Goal: Task Accomplishment & Management: Use online tool/utility

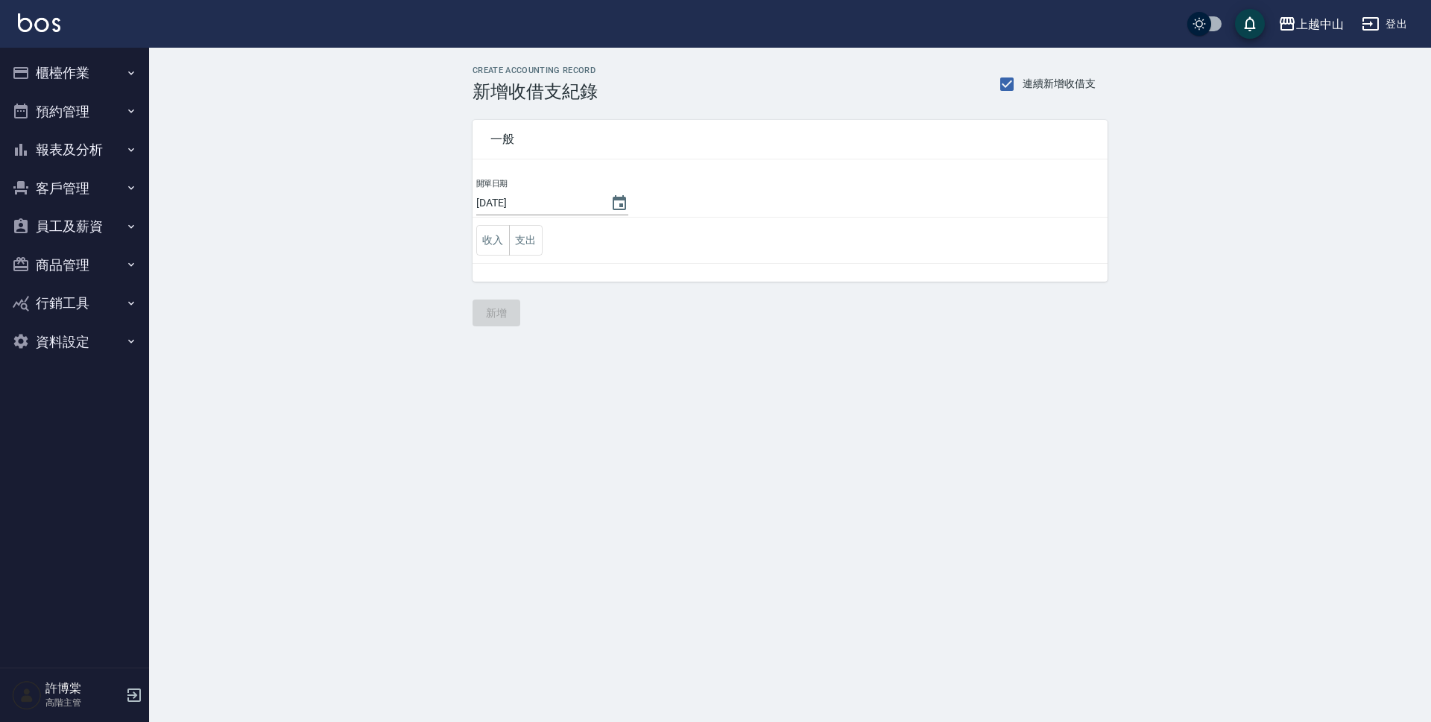
click at [71, 265] on button "商品管理" at bounding box center [74, 265] width 137 height 39
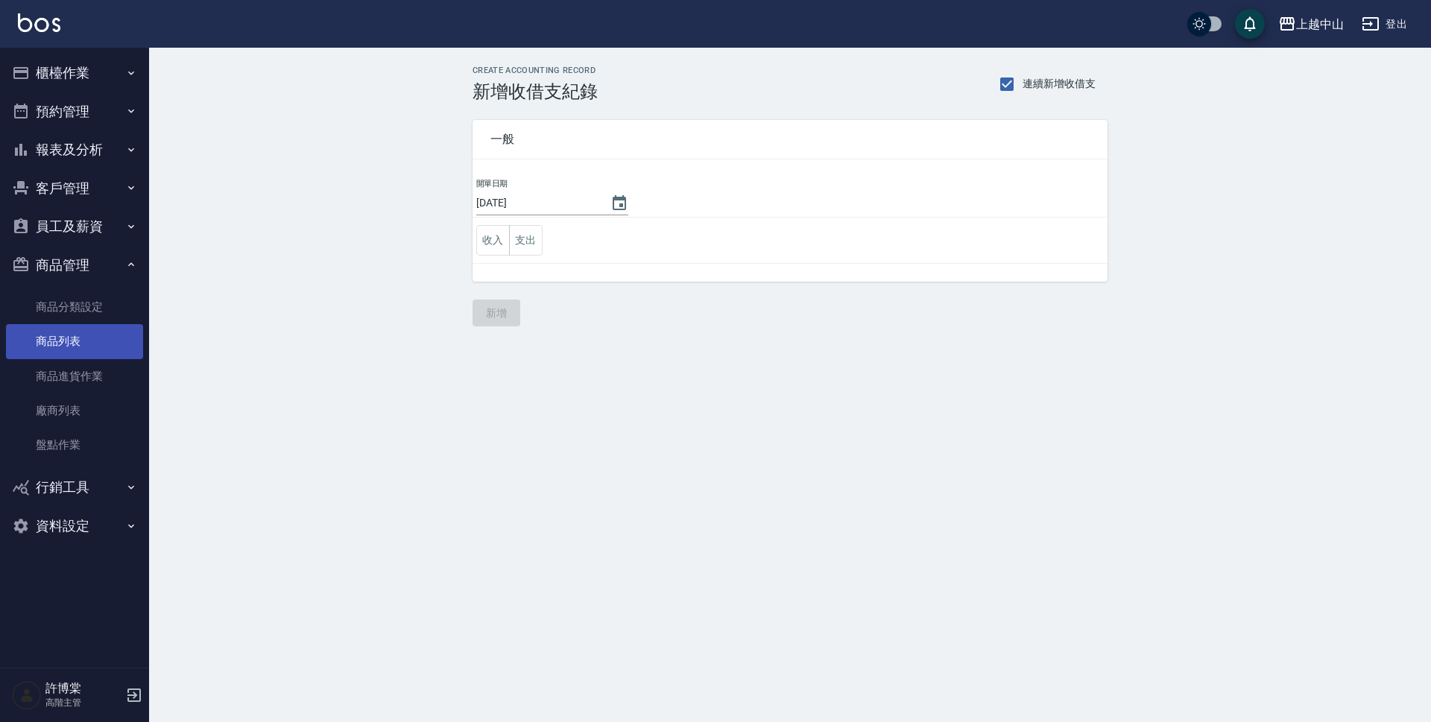
click at [102, 336] on link "商品列表" at bounding box center [74, 341] width 137 height 34
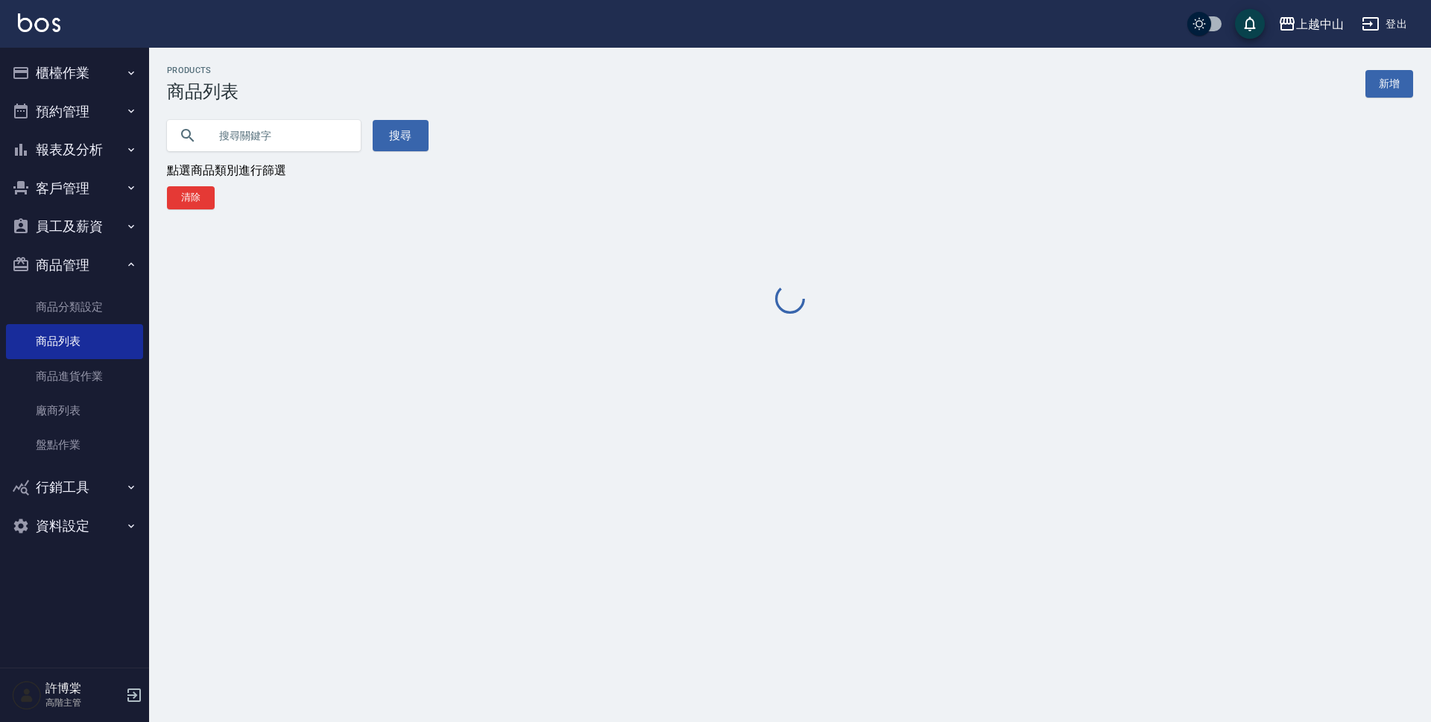
click at [309, 131] on input "text" at bounding box center [279, 135] width 140 height 40
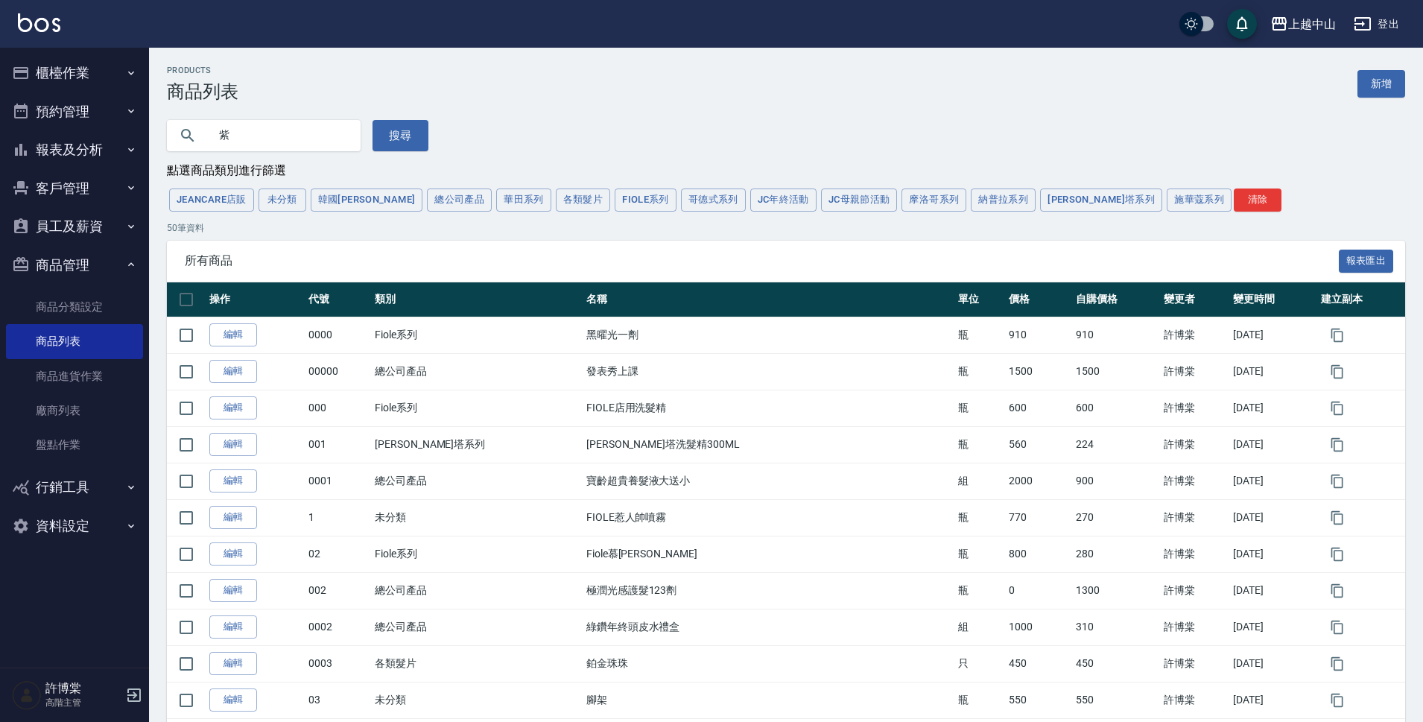
type input "紫"
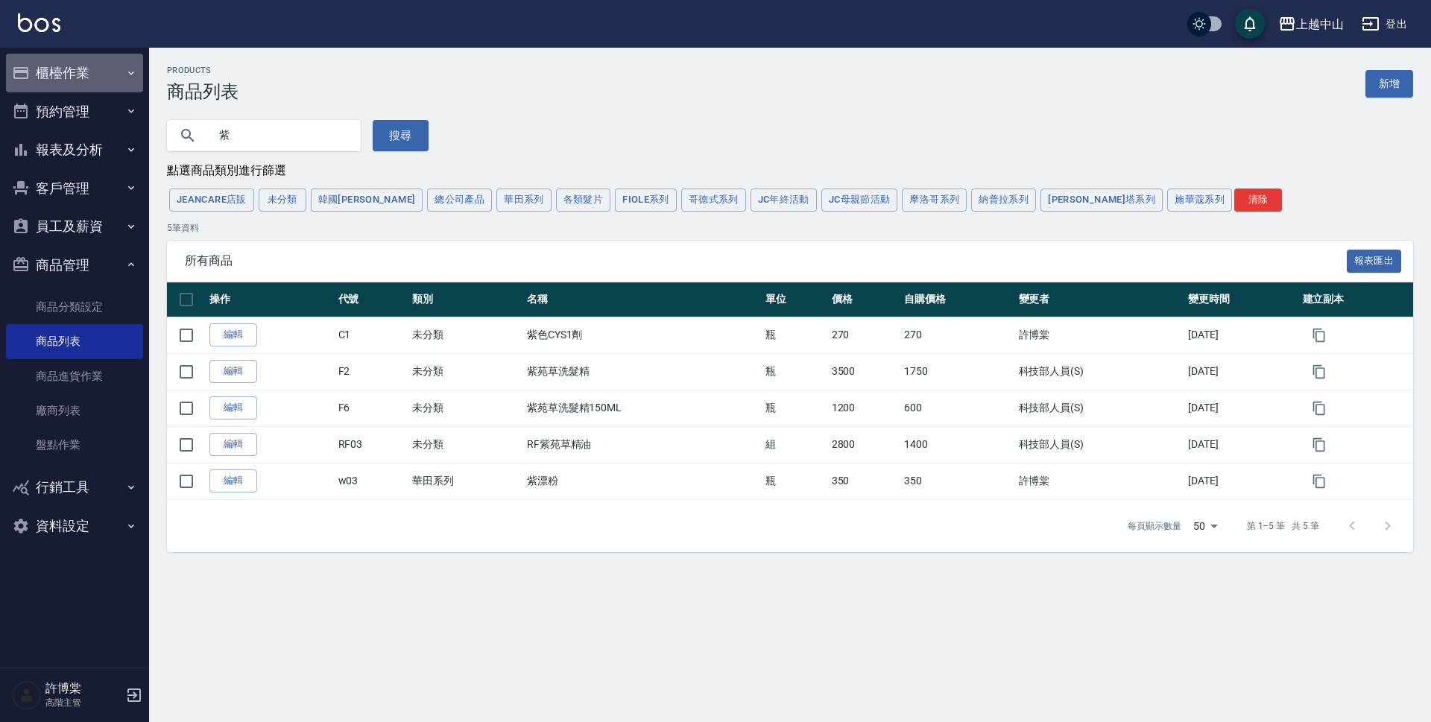
click at [98, 63] on button "櫃檯作業" at bounding box center [74, 73] width 137 height 39
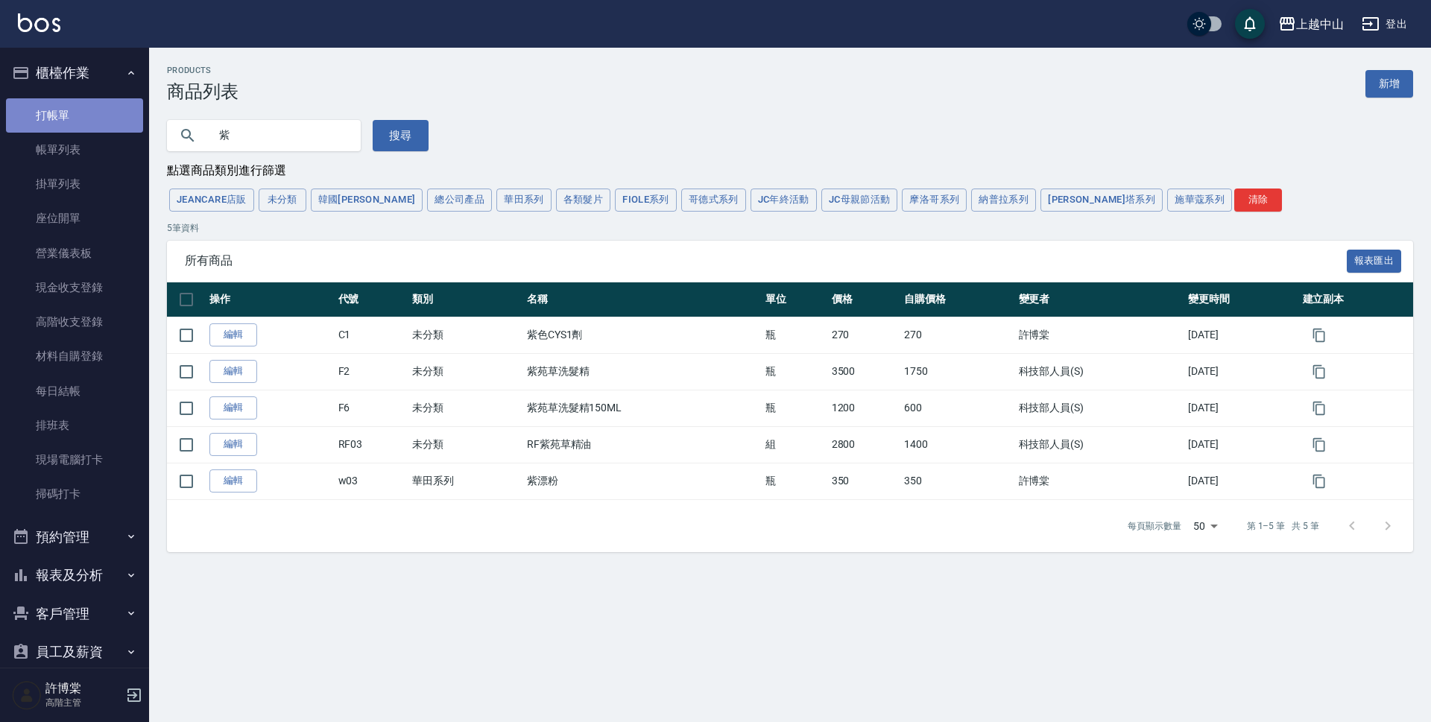
click at [80, 101] on link "打帳單" at bounding box center [74, 115] width 137 height 34
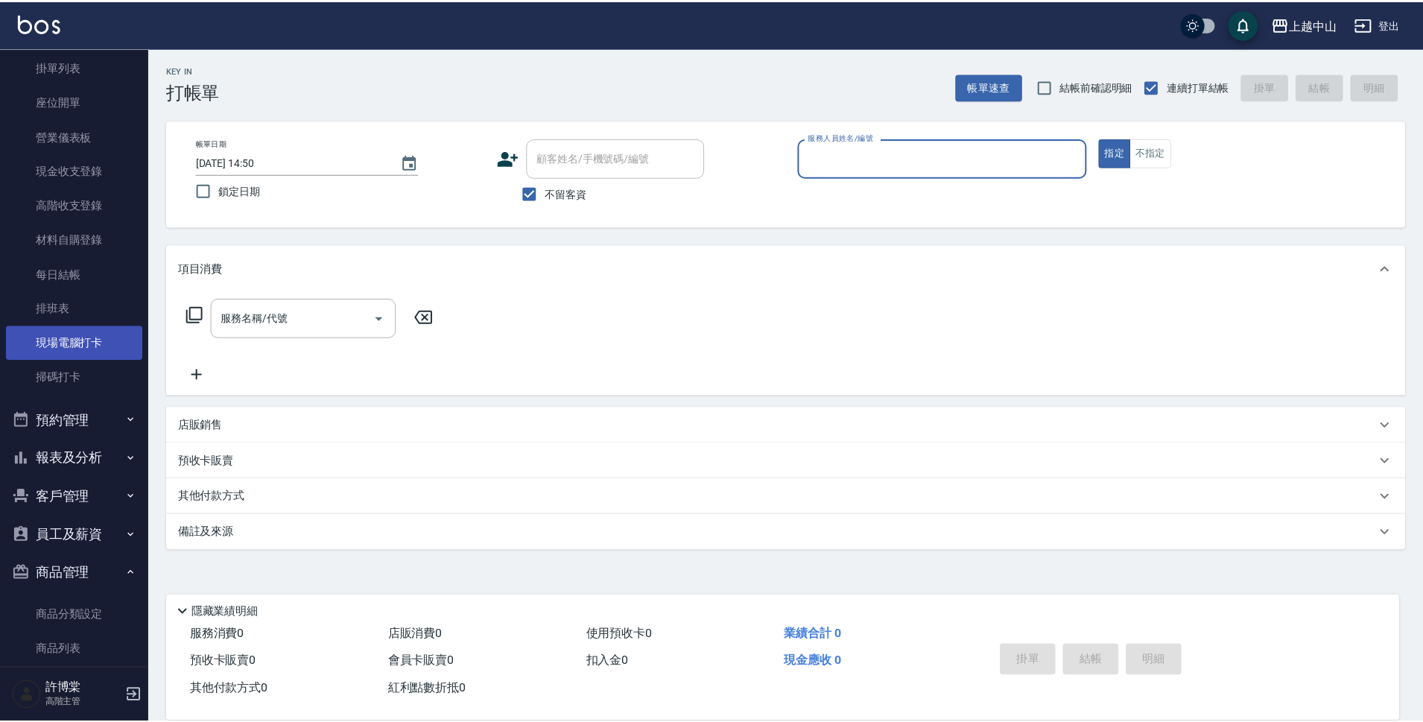
scroll to position [320, 0]
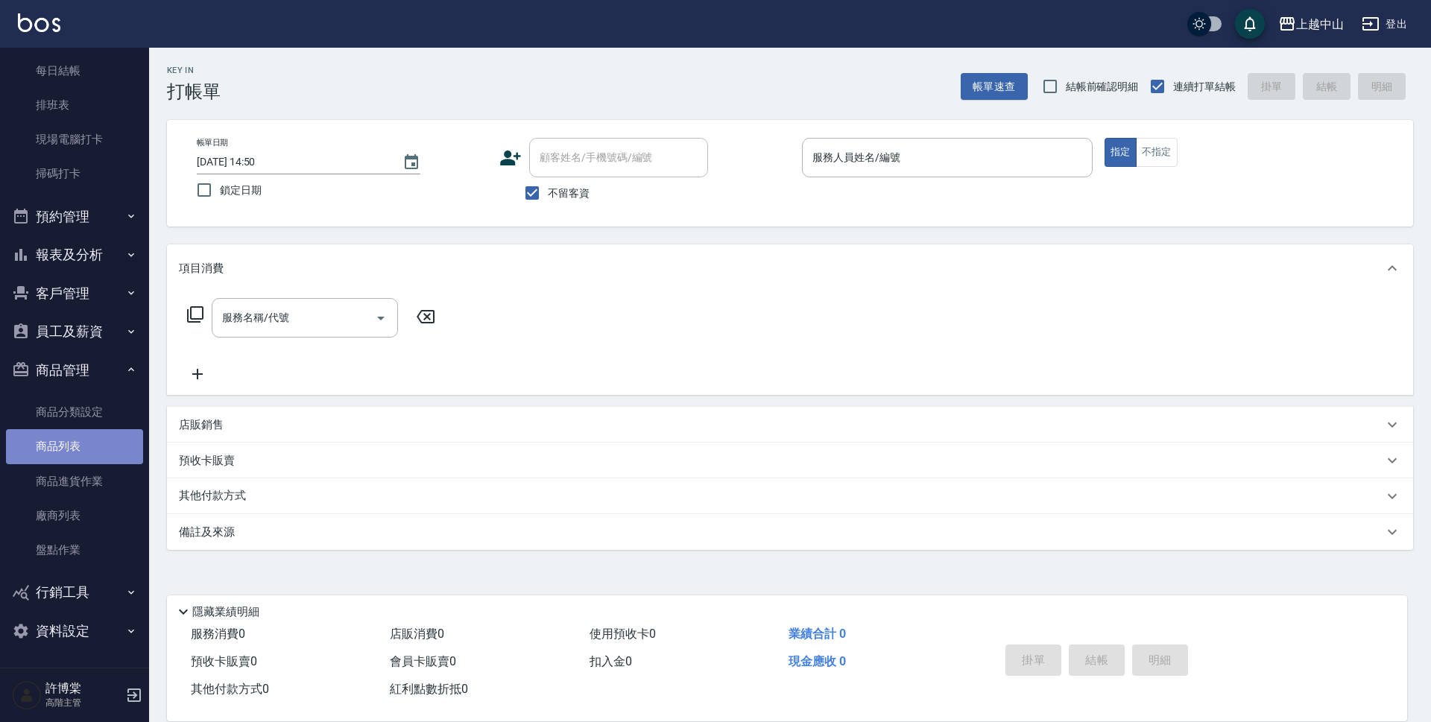
click at [80, 437] on link "商品列表" at bounding box center [74, 446] width 137 height 34
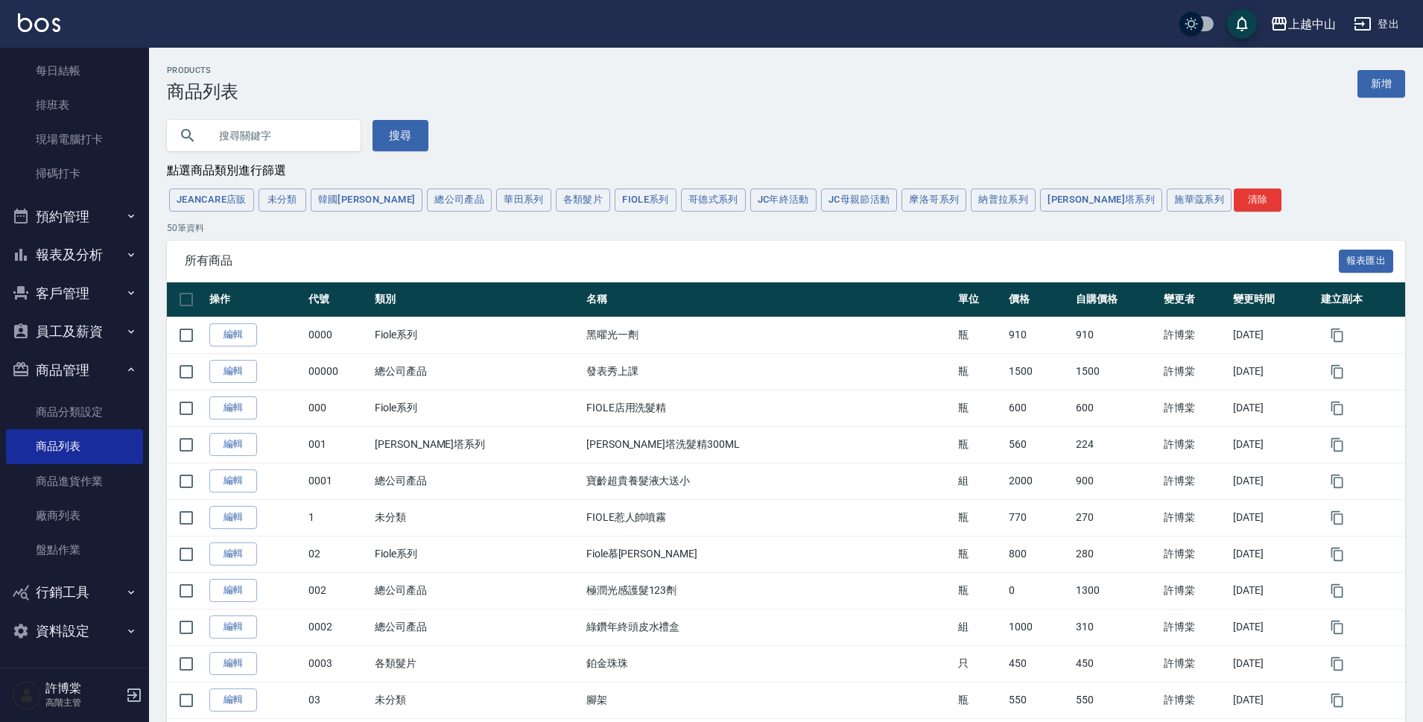
click at [248, 148] on input "text" at bounding box center [279, 135] width 140 height 40
type input "紫"
type input "怎"
type input "漂"
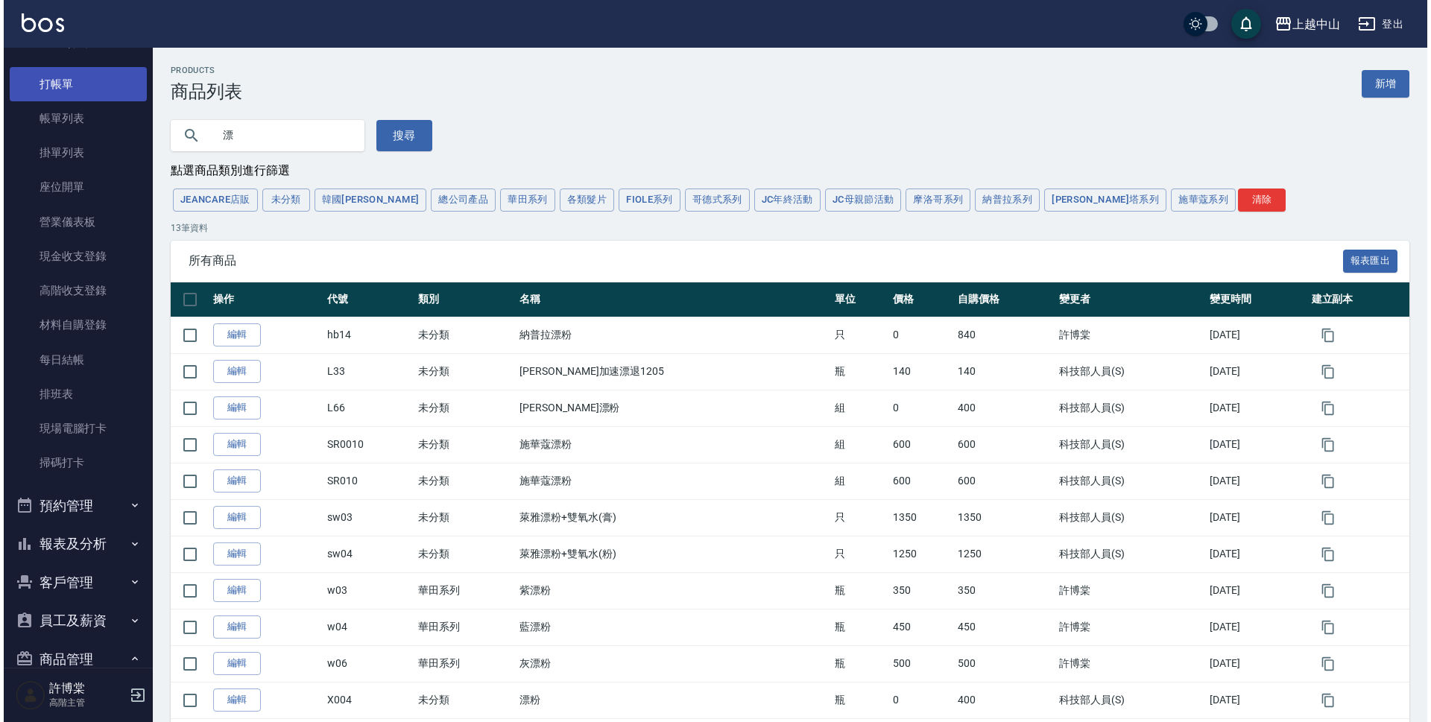
scroll to position [22, 0]
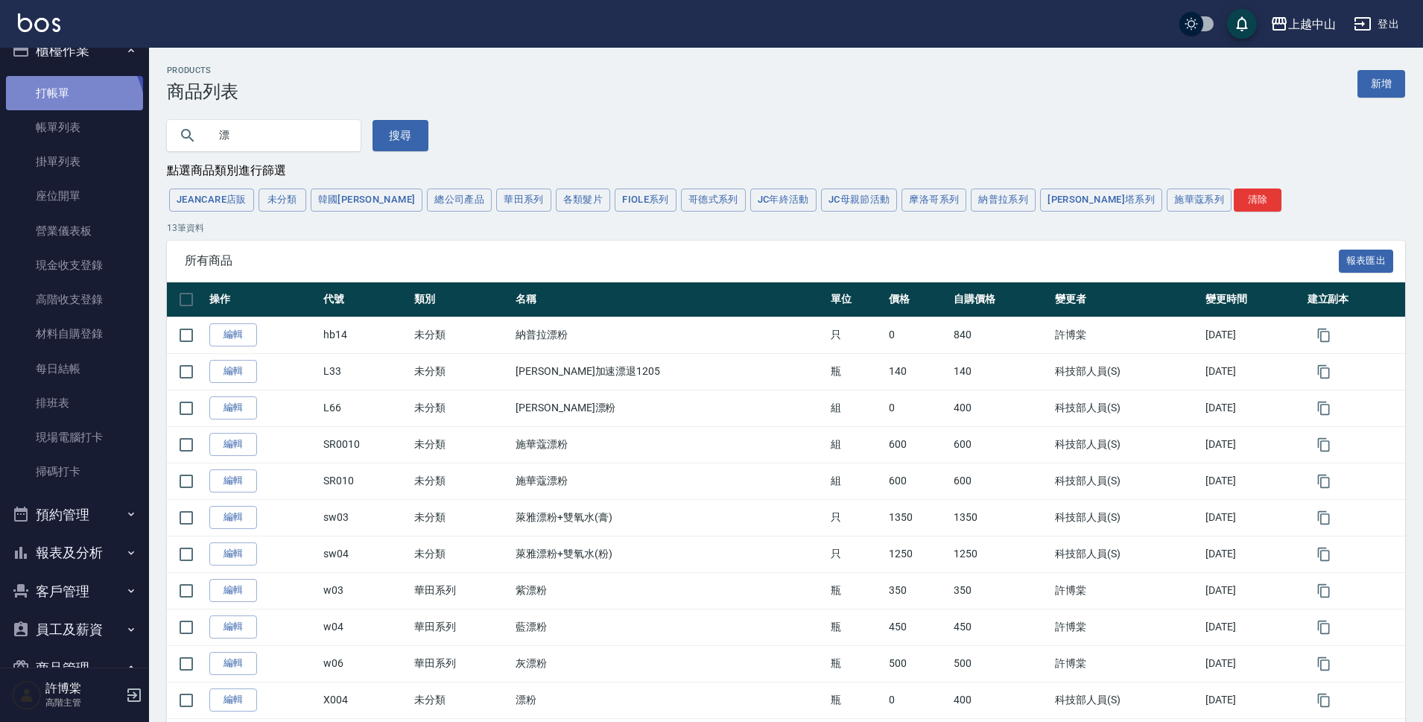
click at [71, 108] on link "打帳單" at bounding box center [74, 93] width 137 height 34
